Goal: Task Accomplishment & Management: Use online tool/utility

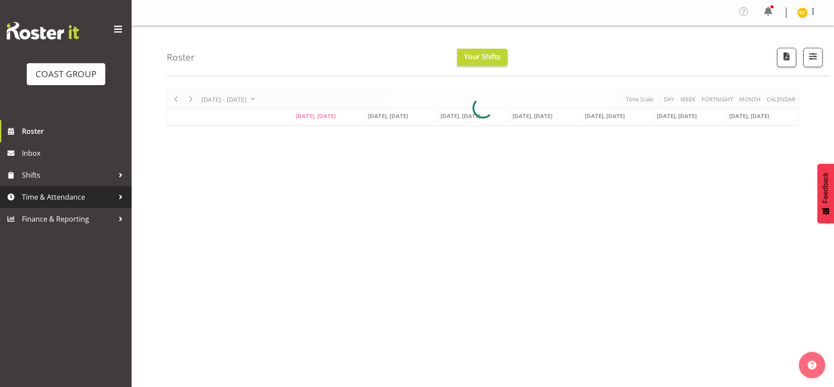
click at [32, 197] on span "Time & Attendance" at bounding box center [68, 196] width 92 height 13
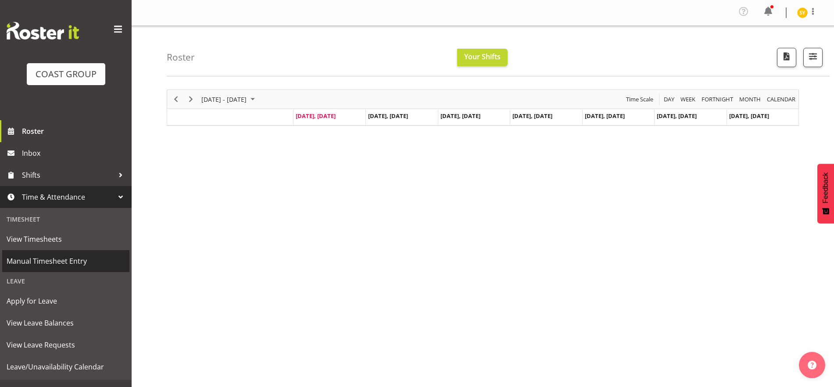
click at [36, 262] on span "Manual Timesheet Entry" at bounding box center [66, 261] width 118 height 13
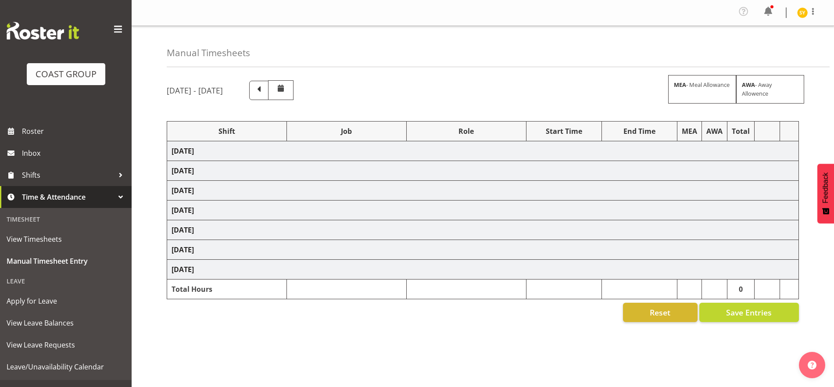
select select "69"
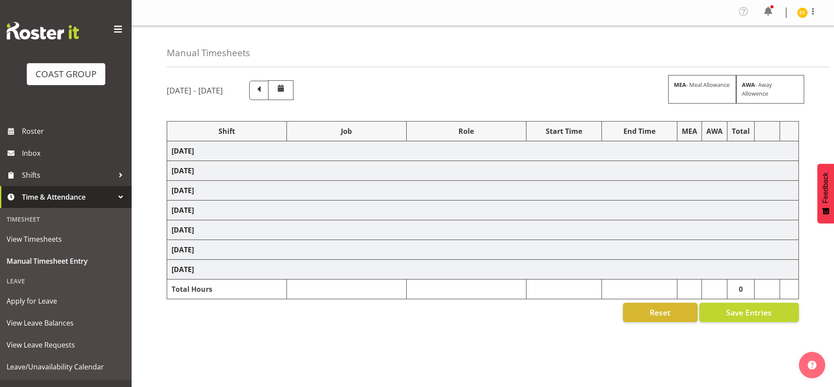
select select "69"
